Goal: Navigation & Orientation: Find specific page/section

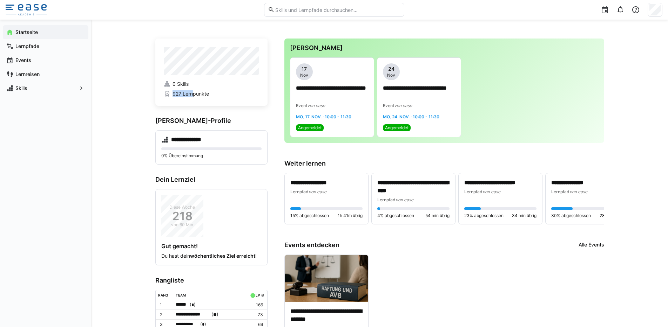
drag, startPoint x: 172, startPoint y: 95, endPoint x: 192, endPoint y: 94, distance: 20.0
click at [193, 93] on span "927 Lernpunkte" at bounding box center [190, 93] width 36 height 7
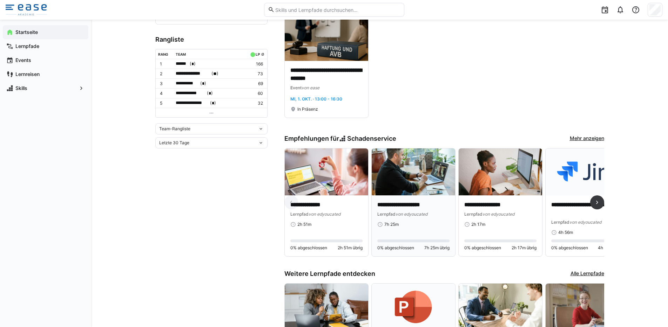
scroll to position [239, 0]
